Goal: Information Seeking & Learning: Learn about a topic

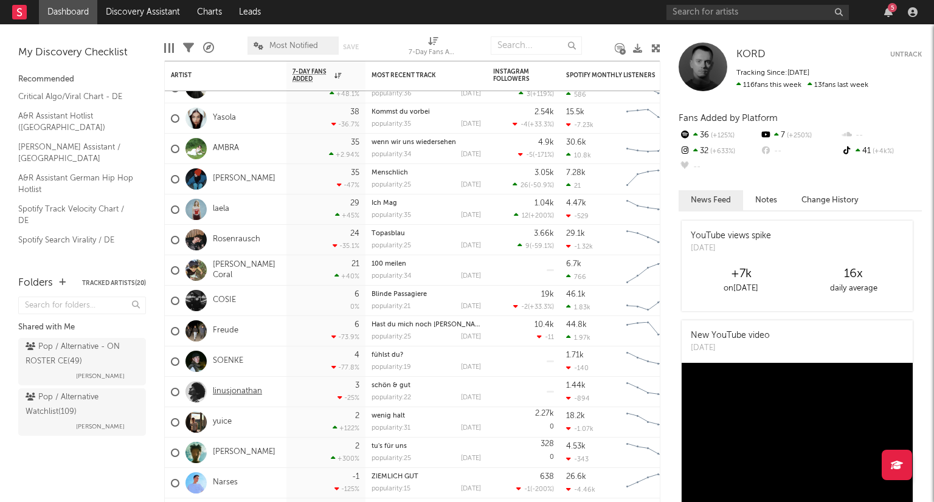
click at [243, 392] on link "linusjonathan" at bounding box center [237, 392] width 49 height 10
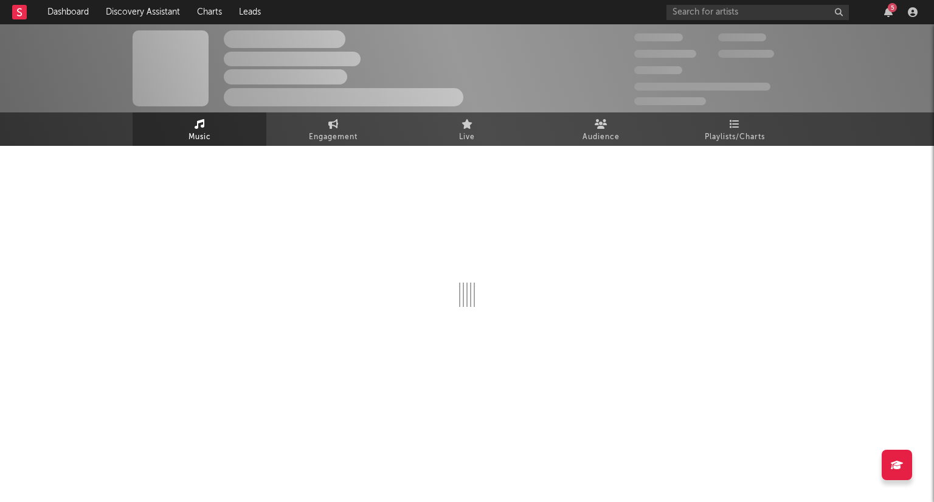
select select "1w"
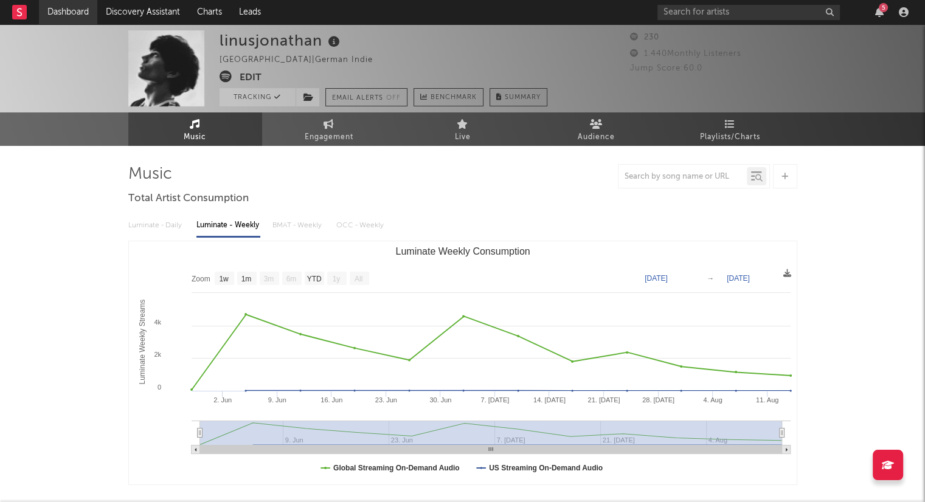
click at [53, 10] on link "Dashboard" at bounding box center [68, 12] width 58 height 24
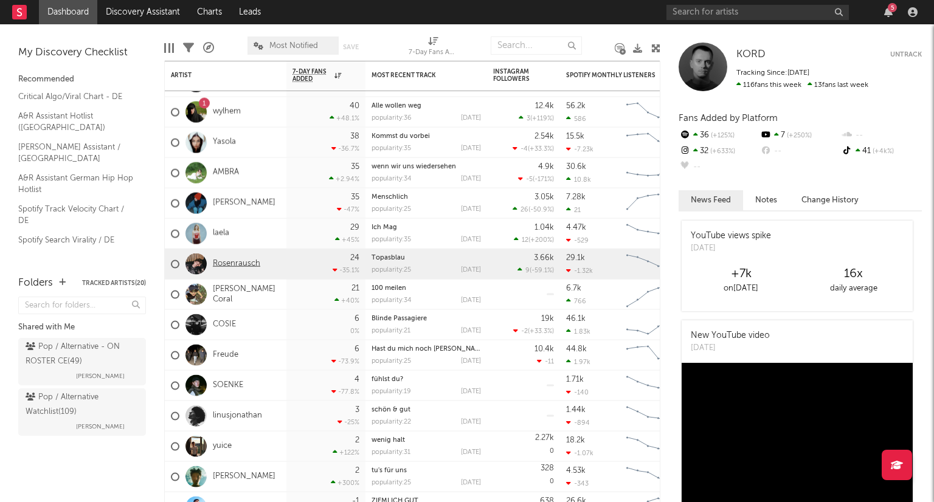
click at [250, 267] on link "Rosenrausch" at bounding box center [236, 264] width 47 height 10
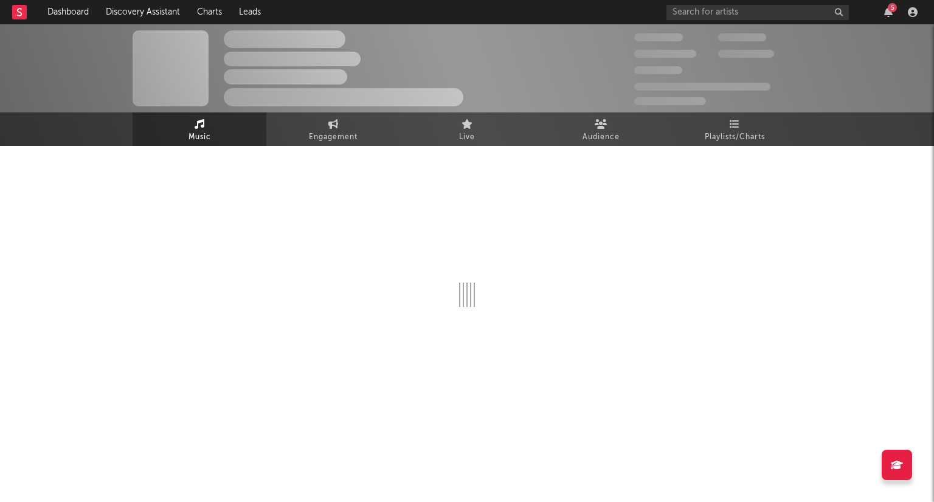
select select "1w"
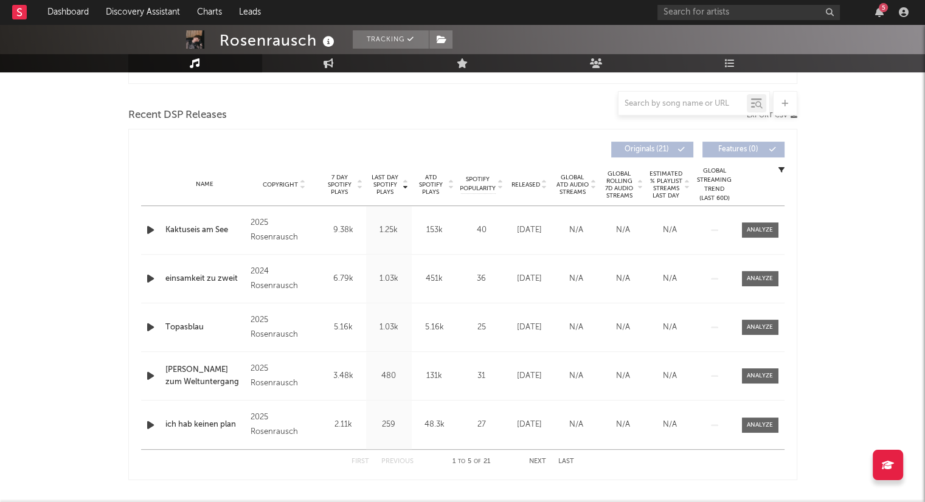
scroll to position [401, 0]
click at [452, 352] on div "Name [PERSON_NAME] zum Weltuntergang Copyright 2025 Rosenrausch Label Rosenraus…" at bounding box center [462, 376] width 643 height 48
